Goal: Task Accomplishment & Management: Use online tool/utility

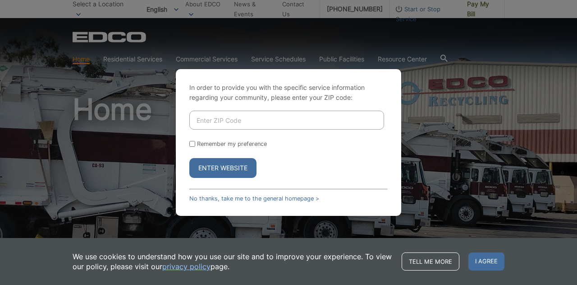
click at [224, 123] on input "Enter ZIP Code" at bounding box center [286, 119] width 195 height 19
type input "92019"
click at [231, 168] on button "Enter Website" at bounding box center [222, 168] width 67 height 20
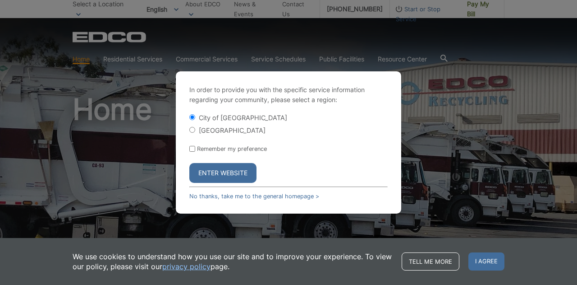
click at [224, 174] on button "Enter Website" at bounding box center [222, 173] width 67 height 20
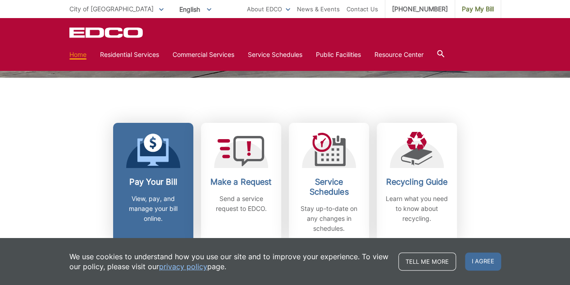
scroll to position [271, 0]
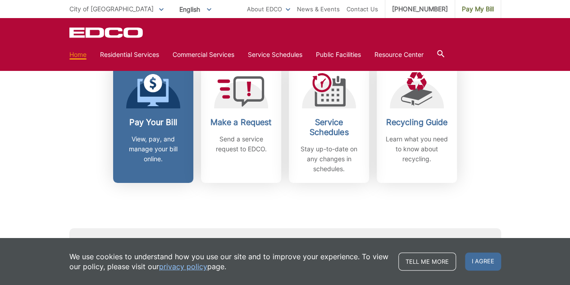
click at [161, 136] on p "View, pay, and manage your bill online." at bounding box center [153, 149] width 67 height 30
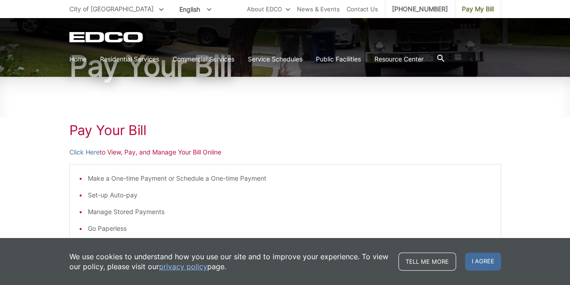
scroll to position [90, 0]
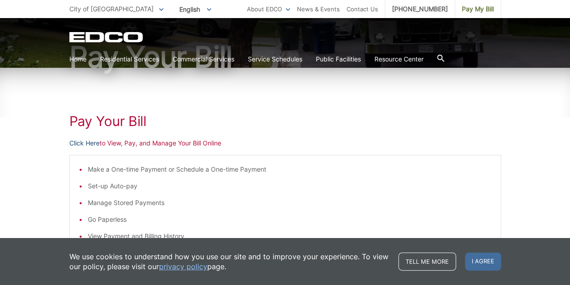
click at [89, 141] on link "Click Here" at bounding box center [84, 143] width 30 height 10
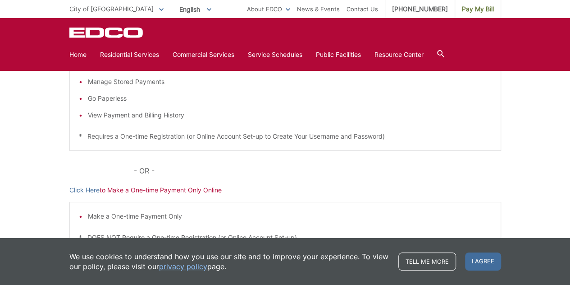
scroll to position [225, 0]
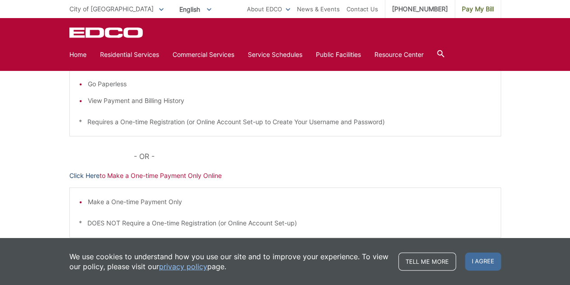
click at [81, 174] on link "Click Here" at bounding box center [84, 175] width 30 height 10
